Goal: Navigation & Orientation: Find specific page/section

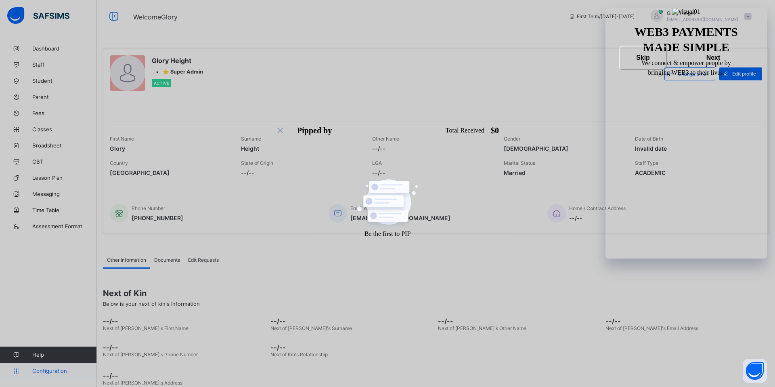
click at [51, 370] on span "Configuration" at bounding box center [64, 370] width 64 height 6
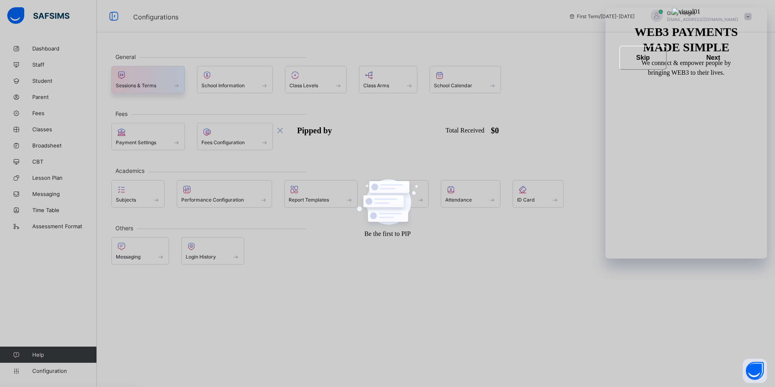
click at [159, 82] on span at bounding box center [148, 81] width 65 height 2
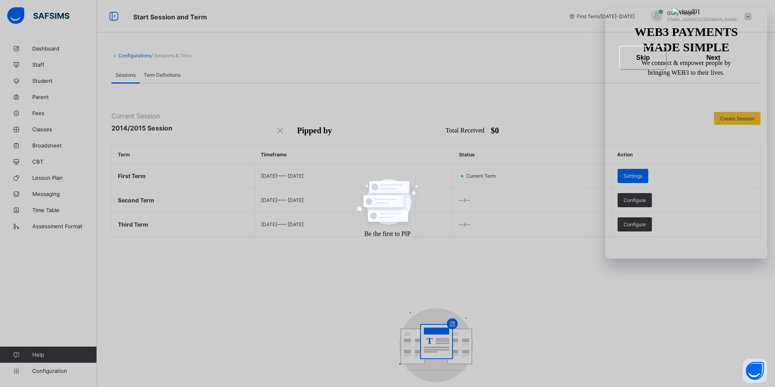
click at [112, 56] on icon at bounding box center [114, 55] width 7 height 6
click at [115, 56] on icon at bounding box center [114, 55] width 7 height 6
click at [120, 56] on link "Configurations" at bounding box center [134, 55] width 33 height 6
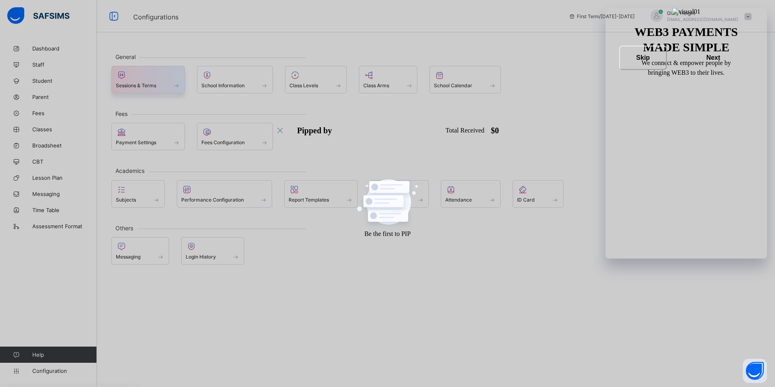
click at [145, 81] on span at bounding box center [148, 81] width 65 height 2
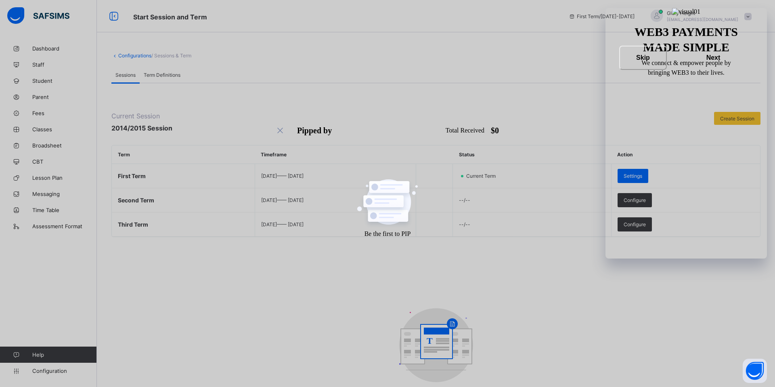
click at [116, 55] on icon at bounding box center [114, 55] width 7 height 6
click at [124, 56] on link "Configurations" at bounding box center [134, 55] width 33 height 6
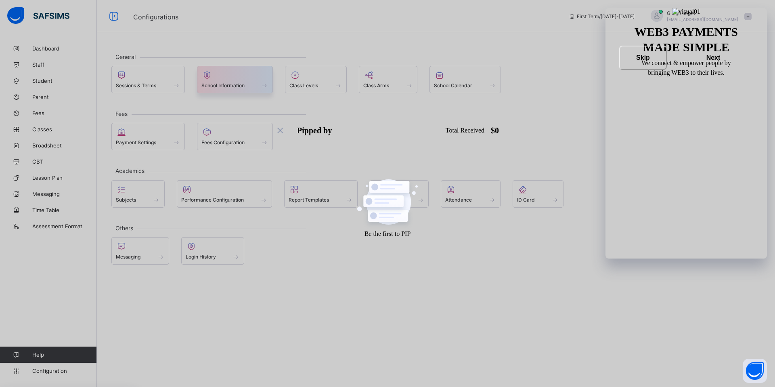
click at [234, 81] on span at bounding box center [234, 81] width 67 height 2
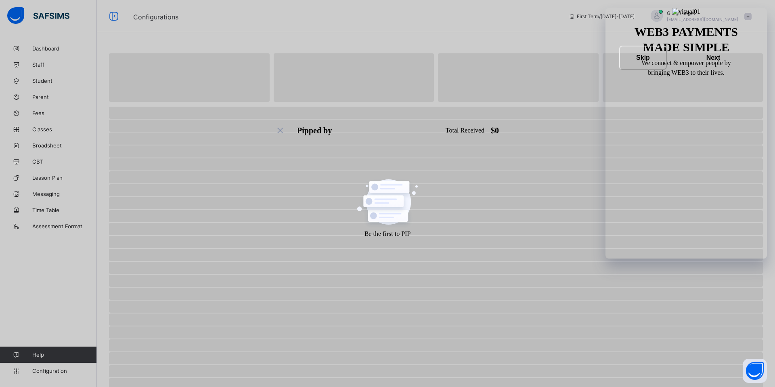
select select "**"
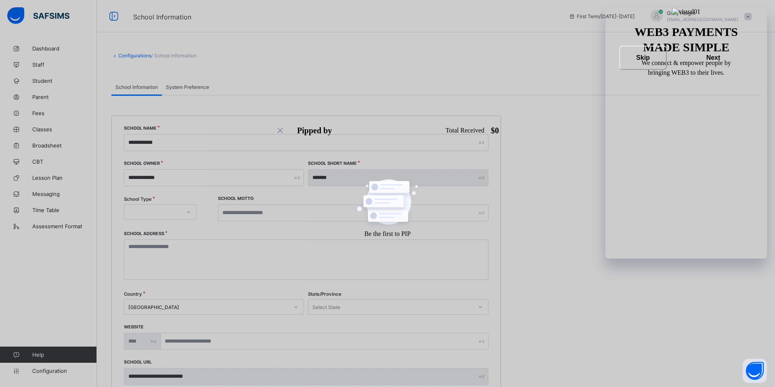
click at [198, 88] on span "System Preference" at bounding box center [187, 87] width 43 height 6
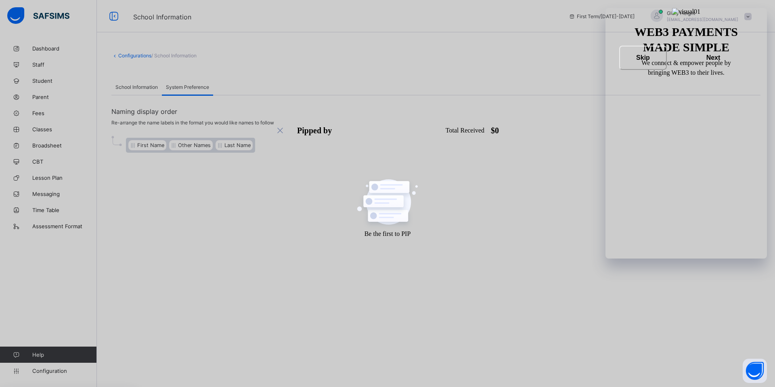
click at [132, 53] on link "Configurations" at bounding box center [134, 55] width 33 height 6
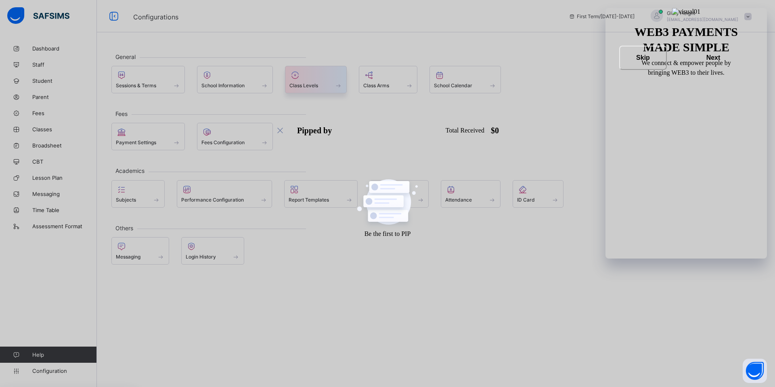
click at [309, 88] on span "Class Levels" at bounding box center [303, 85] width 29 height 6
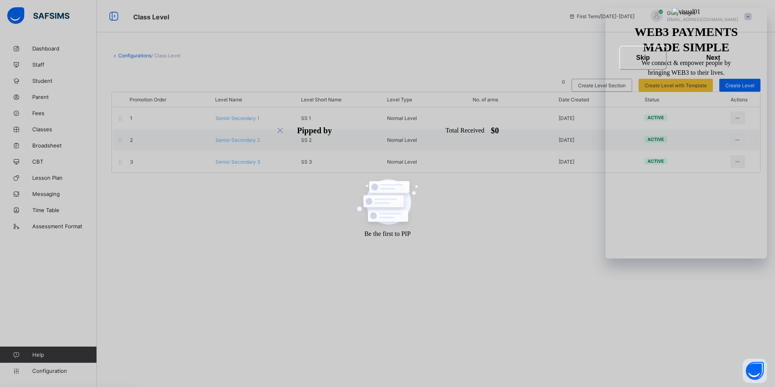
click at [131, 56] on link "Configurations" at bounding box center [134, 55] width 33 height 6
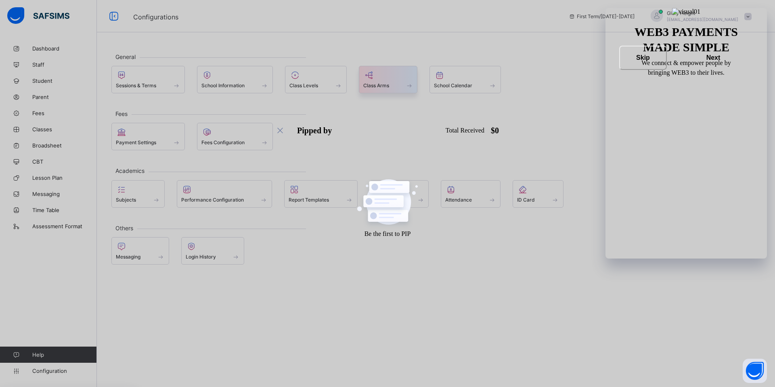
click at [394, 89] on div "Class Arms" at bounding box center [388, 79] width 59 height 27
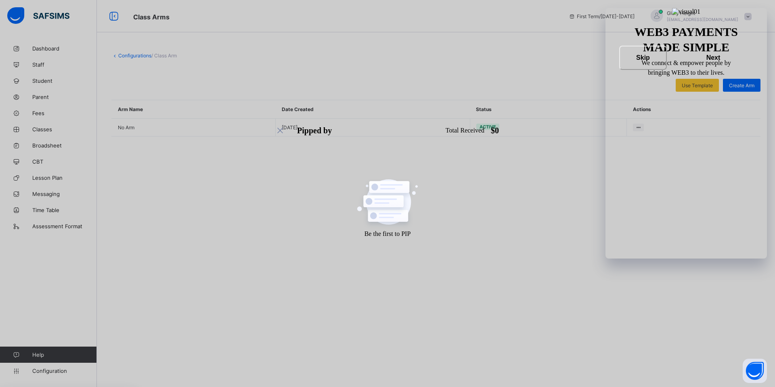
click at [119, 54] on link "Configurations" at bounding box center [134, 55] width 33 height 6
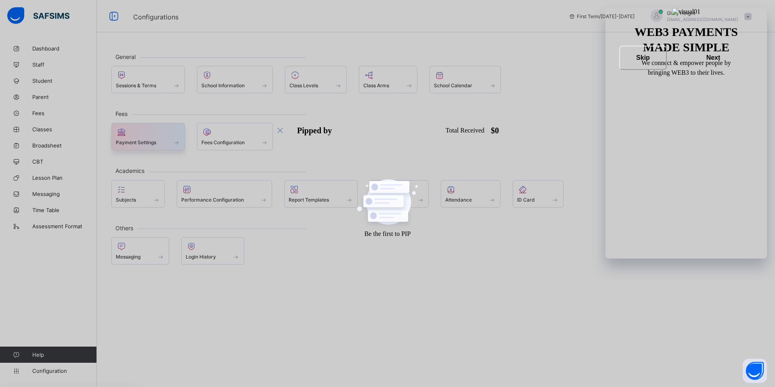
click at [157, 143] on div "Payment Settings" at bounding box center [148, 142] width 65 height 7
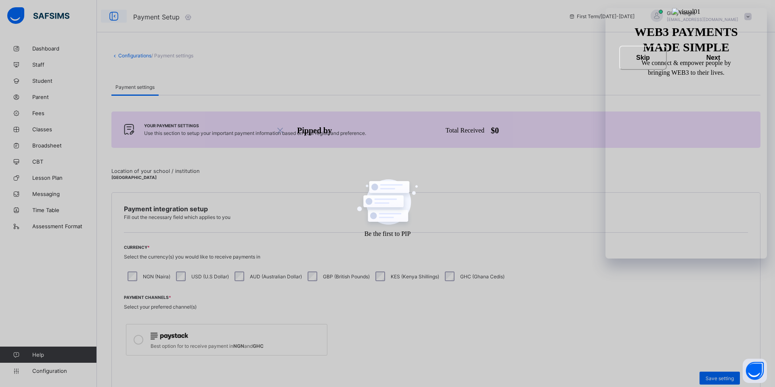
click at [113, 15] on icon at bounding box center [114, 16] width 14 height 12
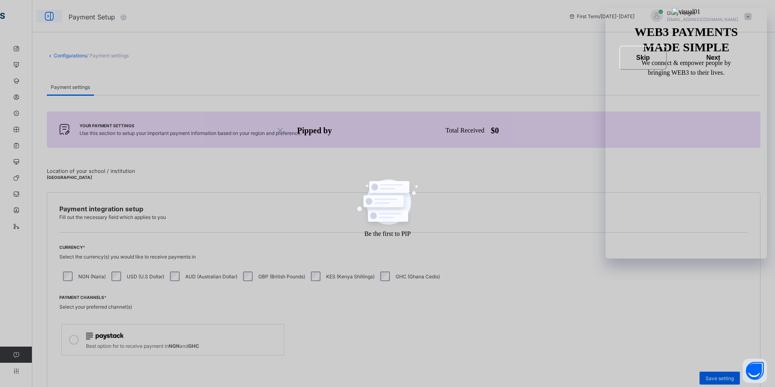
click at [48, 13] on icon at bounding box center [49, 16] width 14 height 12
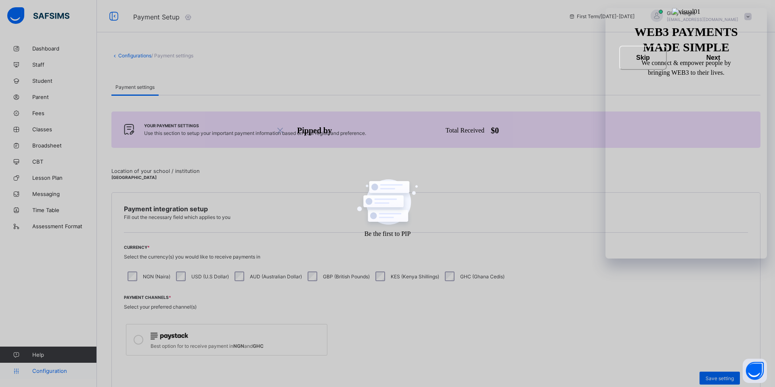
click at [54, 369] on span "Configuration" at bounding box center [64, 370] width 64 height 6
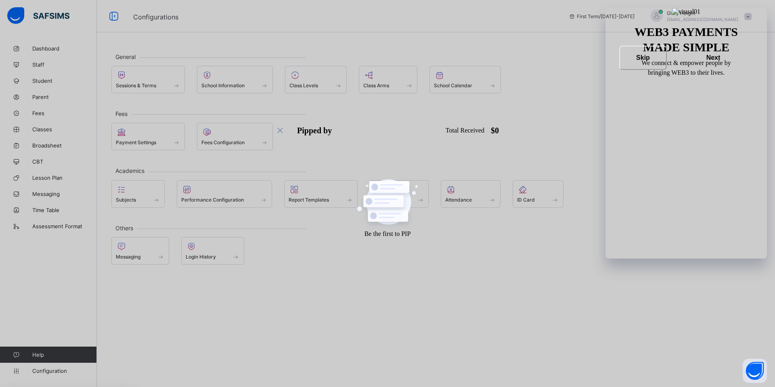
click at [745, 15] on span at bounding box center [747, 16] width 7 height 7
click at [713, 91] on span "Logout" at bounding box center [725, 92] width 53 height 9
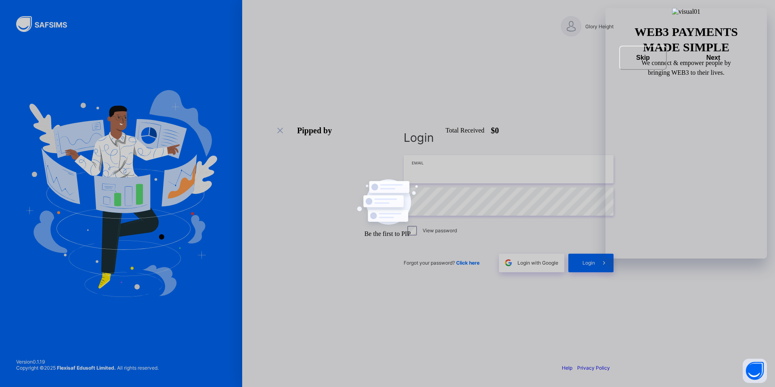
click at [553, 179] on input "email" at bounding box center [509, 169] width 210 height 28
type input "**********"
drag, startPoint x: 484, startPoint y: 170, endPoint x: 397, endPoint y: 170, distance: 87.2
click at [397, 170] on div "**********" at bounding box center [509, 201] width 226 height 311
click at [381, 200] on div "**********" at bounding box center [508, 193] width 533 height 387
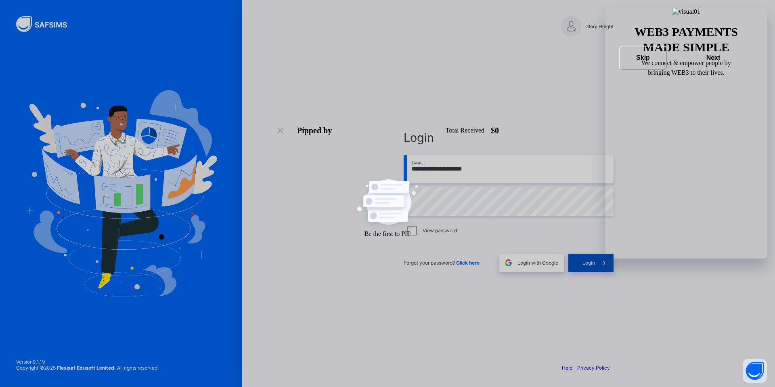
click at [597, 267] on span at bounding box center [604, 263] width 19 height 19
